Goal: Information Seeking & Learning: Find specific page/section

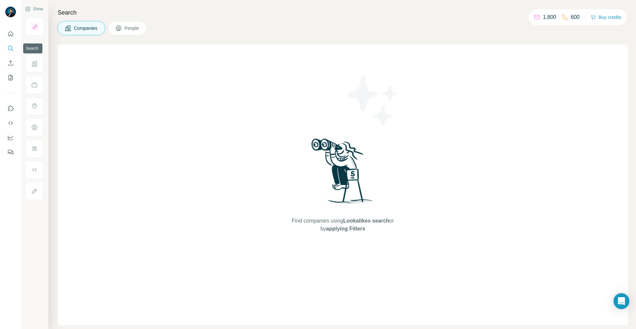
click at [11, 48] on icon "Search" at bounding box center [10, 48] width 7 height 7
click at [9, 48] on icon "Search" at bounding box center [10, 48] width 7 height 7
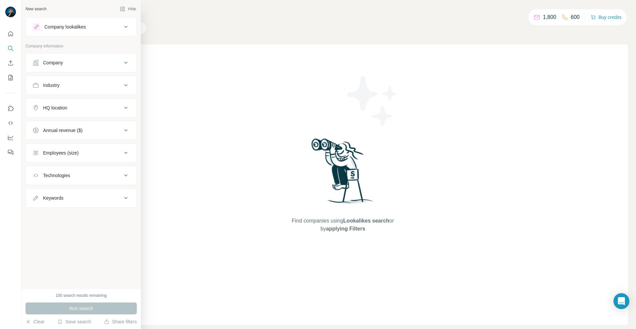
click at [81, 61] on div "Company" at bounding box center [76, 62] width 89 height 7
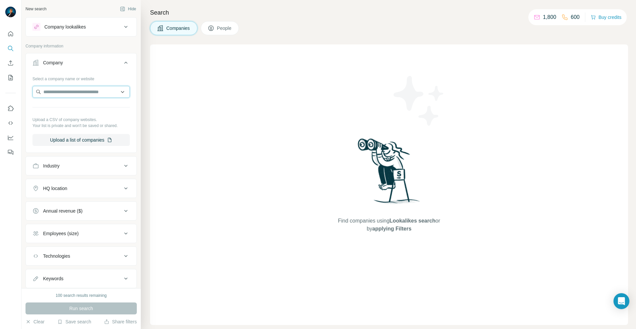
click at [86, 93] on input "text" at bounding box center [80, 92] width 97 height 12
click at [94, 259] on button "Technologies" at bounding box center [81, 256] width 111 height 16
click at [225, 26] on span "People" at bounding box center [224, 28] width 15 height 7
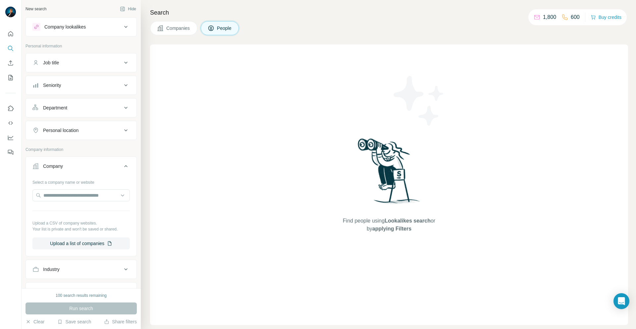
click at [72, 62] on div "Job title" at bounding box center [76, 62] width 89 height 7
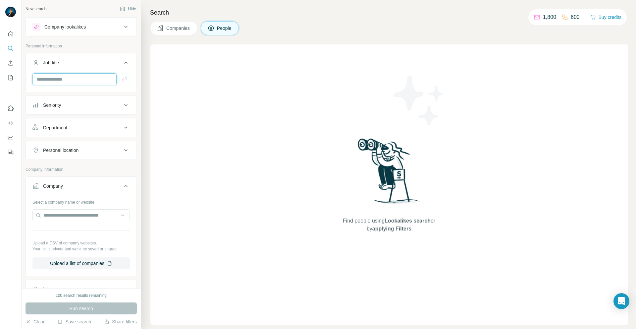
click at [71, 77] on input "text" at bounding box center [74, 79] width 84 height 12
click at [70, 79] on input "text" at bounding box center [74, 79] width 84 height 12
type input "**********"
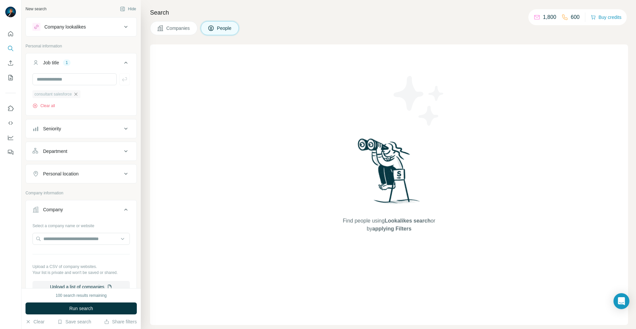
click at [76, 96] on icon "button" at bounding box center [75, 93] width 5 height 5
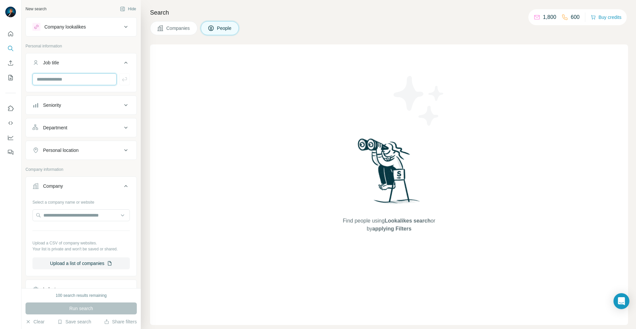
click at [71, 79] on input "text" at bounding box center [74, 79] width 84 height 12
click at [67, 79] on input "text" at bounding box center [74, 79] width 84 height 12
type input "**********"
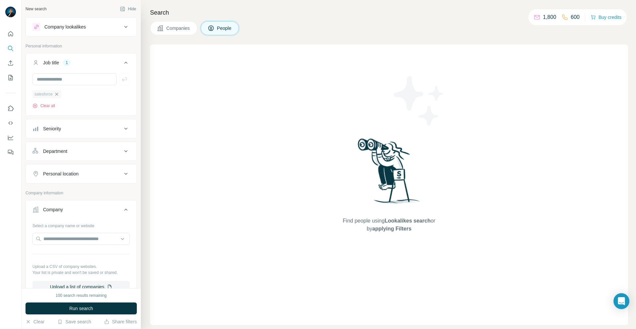
click at [57, 95] on icon "button" at bounding box center [56, 93] width 5 height 5
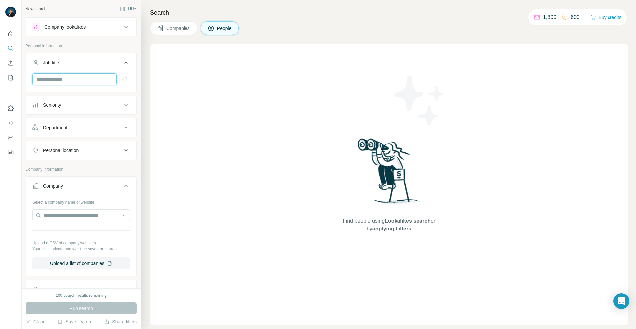
click at [71, 78] on input "text" at bounding box center [74, 79] width 84 height 12
click at [106, 107] on div "Seniority" at bounding box center [76, 105] width 89 height 7
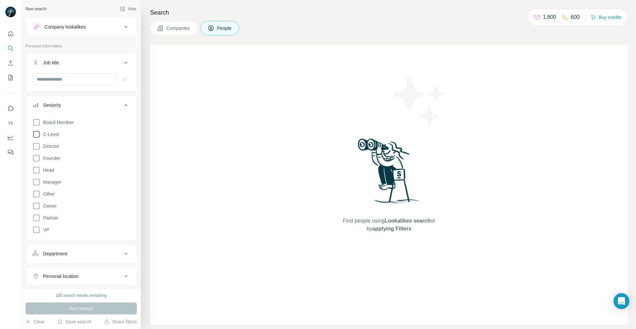
click at [38, 137] on icon at bounding box center [36, 134] width 7 height 7
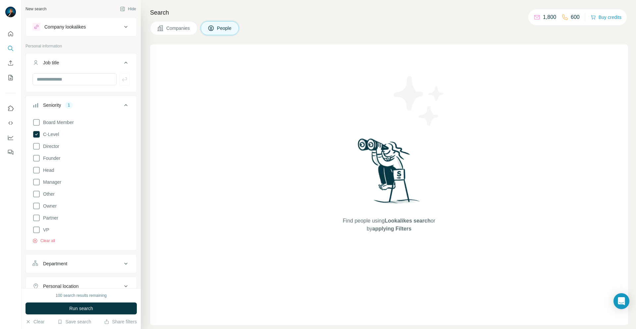
click at [92, 267] on button "Department" at bounding box center [81, 263] width 111 height 16
click at [58, 264] on div "Department" at bounding box center [55, 263] width 24 height 7
click at [59, 263] on div "Department" at bounding box center [55, 263] width 24 height 7
click at [59, 278] on input at bounding box center [78, 279] width 82 height 7
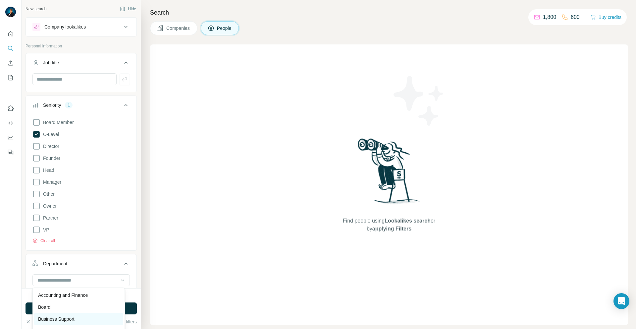
click at [57, 317] on p "Business Support" at bounding box center [56, 318] width 36 height 7
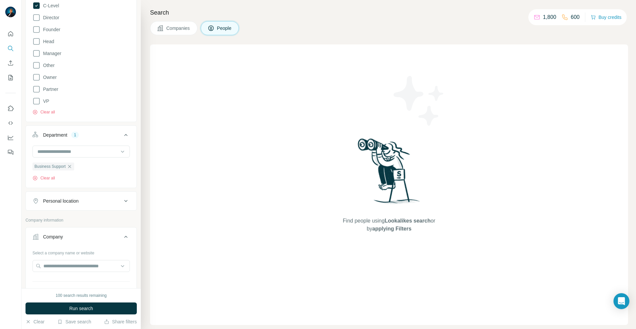
scroll to position [134, 0]
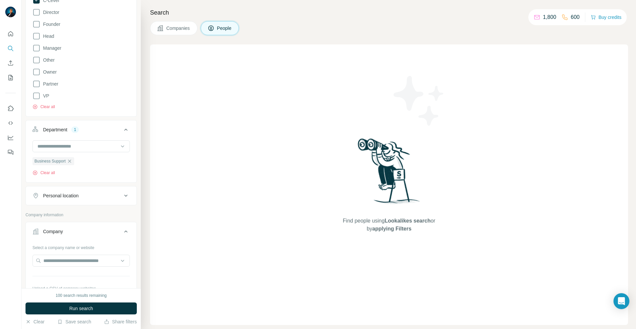
click at [113, 198] on div "Personal location" at bounding box center [76, 195] width 89 height 7
click at [91, 309] on span "Run search" at bounding box center [81, 308] width 24 height 7
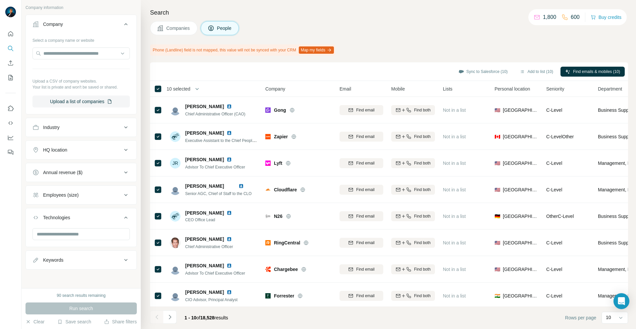
scroll to position [341, 0]
click at [103, 219] on div "Technologies" at bounding box center [76, 217] width 89 height 7
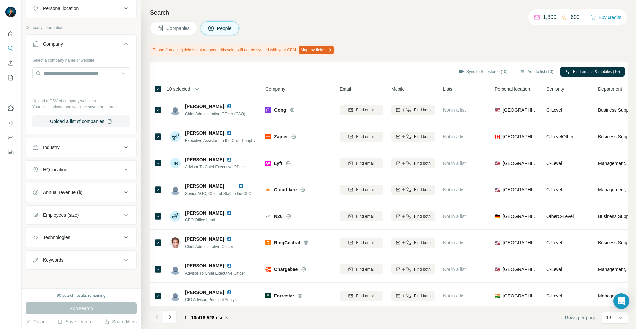
click at [92, 238] on div "Technologies" at bounding box center [76, 237] width 89 height 7
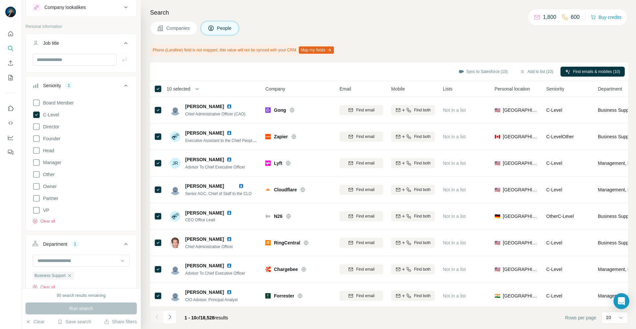
scroll to position [0, 0]
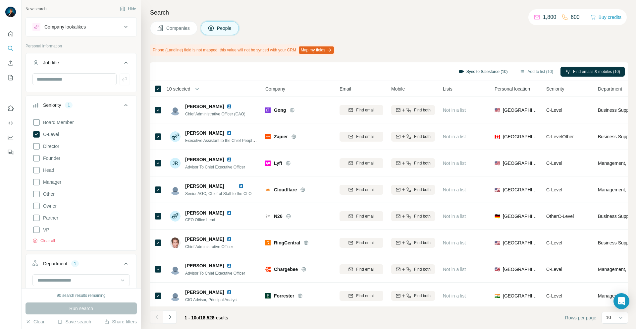
click at [477, 71] on button "Sync to Salesforce (10)" at bounding box center [483, 72] width 59 height 10
click at [36, 133] on icon at bounding box center [36, 134] width 7 height 7
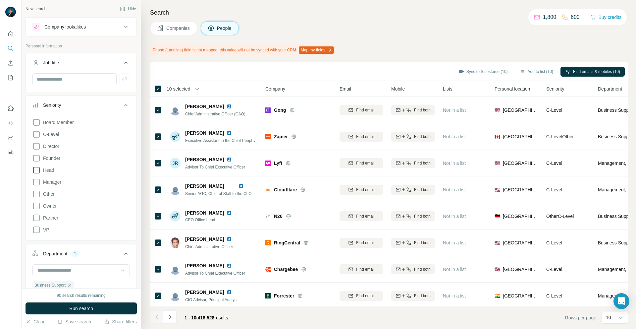
click at [34, 169] on icon at bounding box center [36, 170] width 8 height 8
click at [84, 312] on button "Run search" at bounding box center [81, 308] width 111 height 12
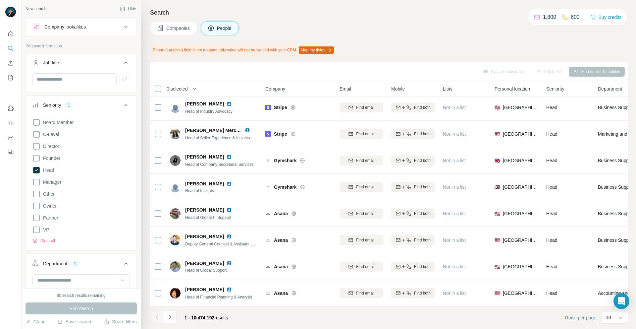
scroll to position [59, 0]
